Goal: Find specific page/section: Find specific page/section

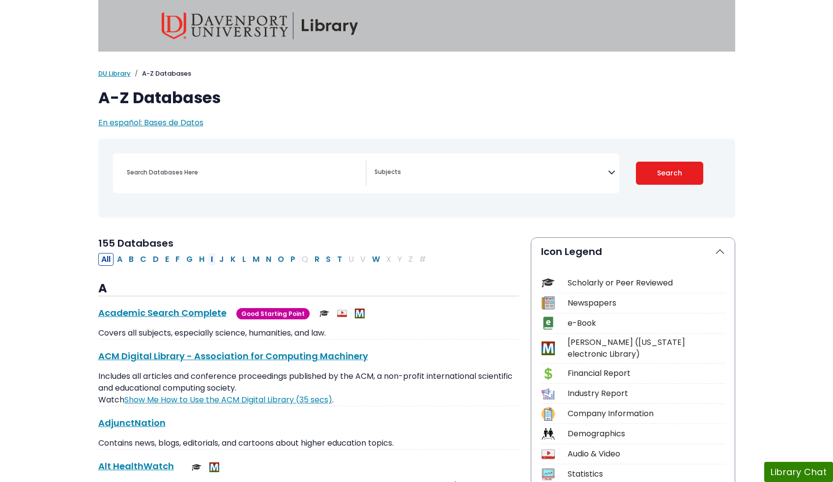
click at [210, 258] on button "I" at bounding box center [212, 259] width 8 height 13
select select "Database Subject Filter"
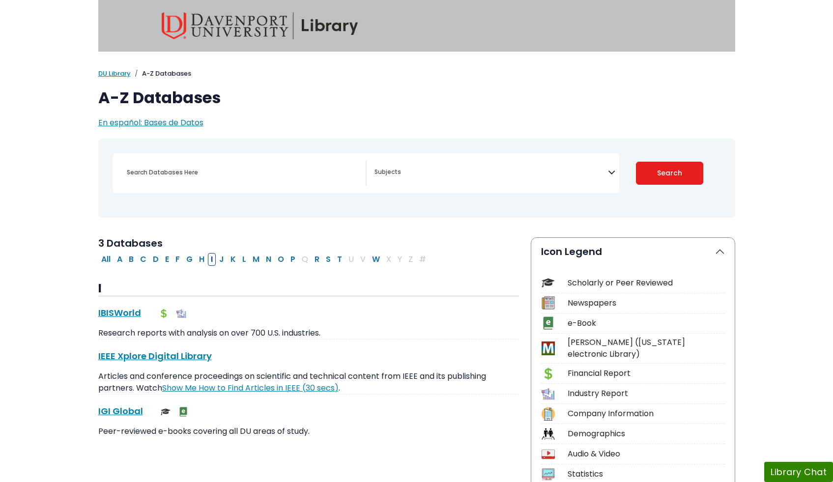
click at [103, 304] on div "I IBISWorld This link opens in a new window Research reports with analysis on o…" at bounding box center [308, 360] width 421 height 156
click at [103, 309] on link "IBISWorld This link opens in a new window" at bounding box center [119, 313] width 43 height 12
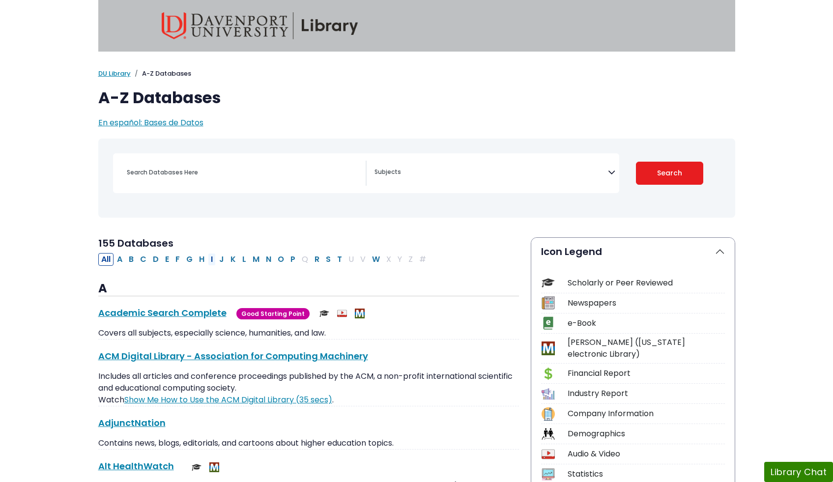
click at [211, 258] on button "I" at bounding box center [212, 259] width 8 height 13
select select "Database Subject Filter"
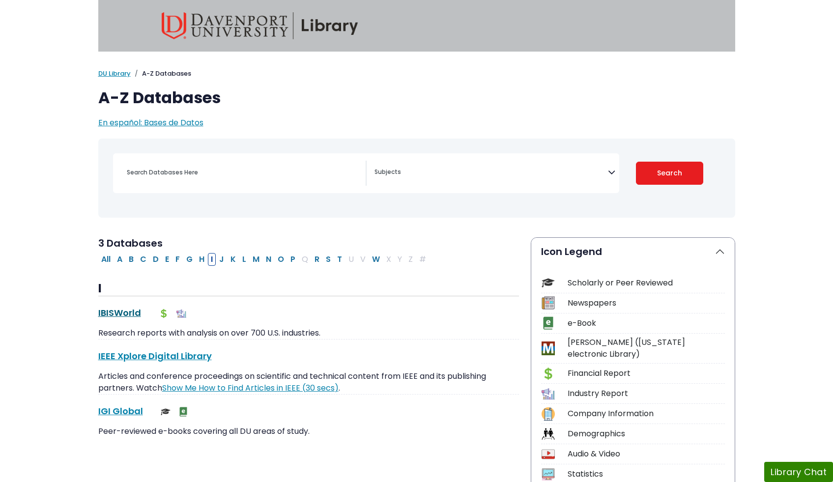
click at [130, 307] on link "IBISWorld This link opens in a new window" at bounding box center [119, 313] width 43 height 12
